Goal: Manage account settings

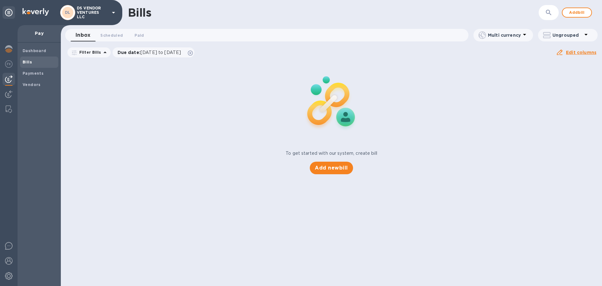
click at [113, 12] on icon at bounding box center [114, 13] width 8 height 8
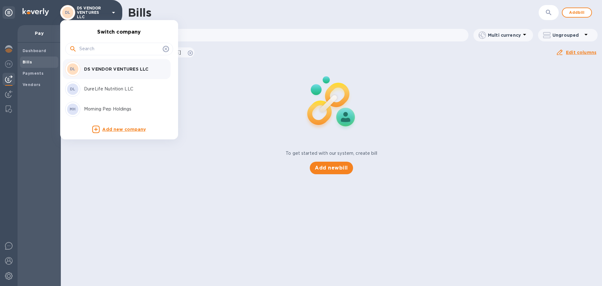
click at [6, 260] on div at bounding box center [301, 143] width 602 height 286
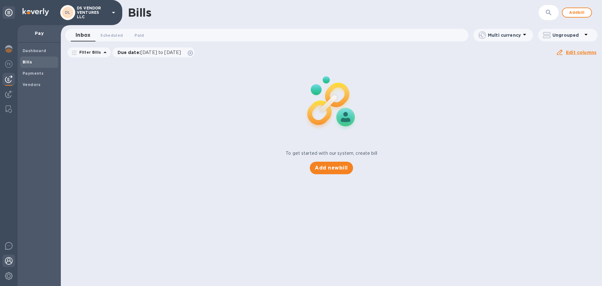
click at [6, 260] on img at bounding box center [9, 261] width 8 height 8
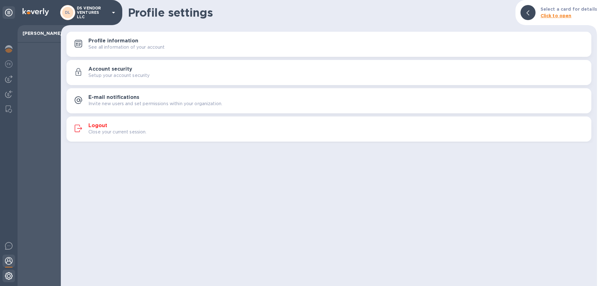
click at [8, 276] on img at bounding box center [9, 276] width 8 height 8
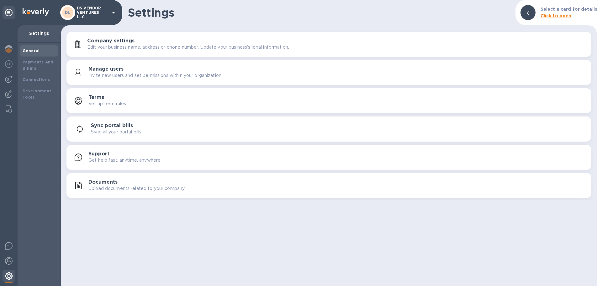
click at [9, 272] on img at bounding box center [9, 276] width 8 height 8
click at [7, 259] on img at bounding box center [9, 261] width 8 height 8
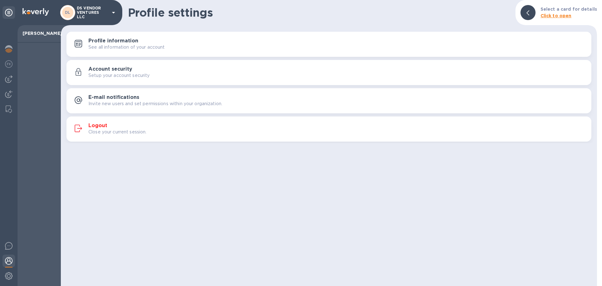
click at [9, 265] on div at bounding box center [9, 261] width 13 height 14
click at [10, 276] on img at bounding box center [9, 276] width 8 height 8
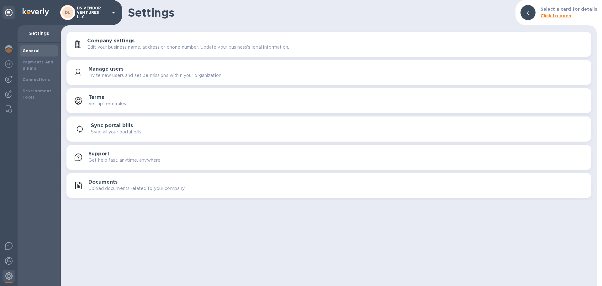
drag, startPoint x: 102, startPoint y: 181, endPoint x: 97, endPoint y: 194, distance: 13.9
click at [100, 187] on div "Company settings Edit your business name, address or phone number. Update your …" at bounding box center [329, 114] width 536 height 169
drag, startPoint x: 10, startPoint y: 260, endPoint x: 9, endPoint y: 256, distance: 4.4
click at [9, 260] on img at bounding box center [9, 261] width 8 height 8
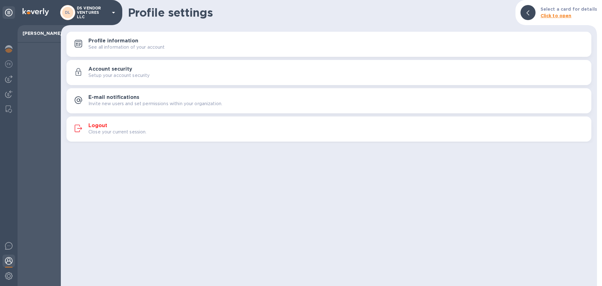
click at [115, 131] on p "Close your current session." at bounding box center [117, 132] width 58 height 7
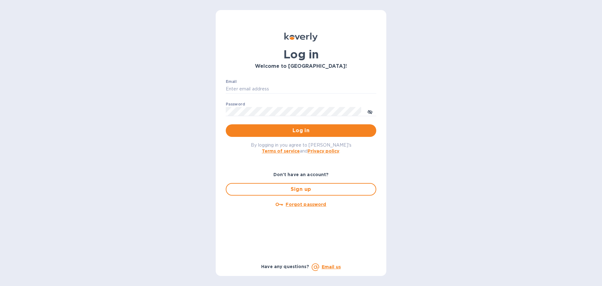
type input "office@morningpep.com"
click at [373, 111] on button "toggle password visibility" at bounding box center [370, 111] width 13 height 13
click at [190, 113] on div "Log in Welcome to Koverly! Email office@morningpep.com ​ Password ​ Log in By l…" at bounding box center [301, 143] width 602 height 286
